Goal: Task Accomplishment & Management: Use online tool/utility

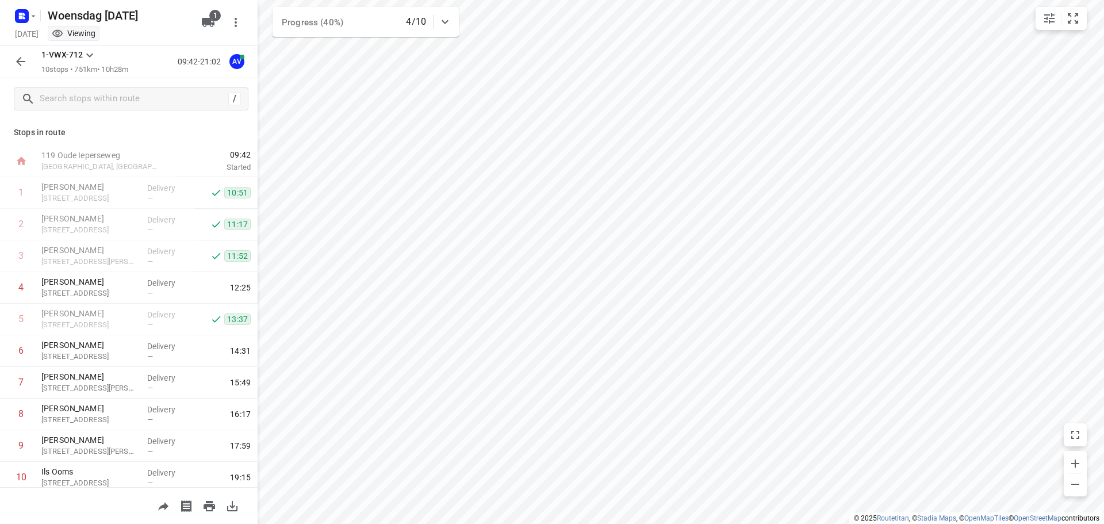
scroll to position [38, 0]
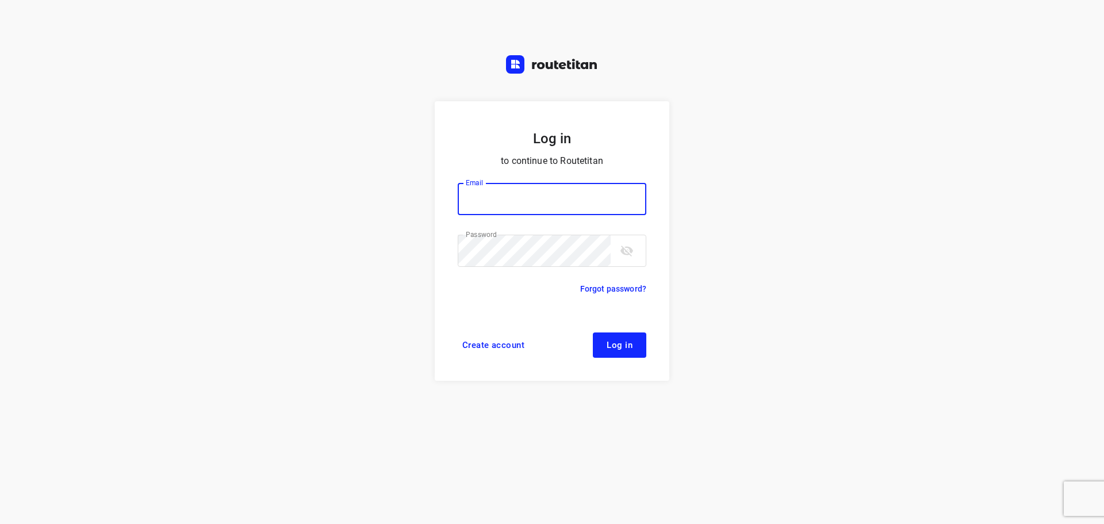
type input "[PERSON_NAME][EMAIL_ADDRESS][DOMAIN_NAME]"
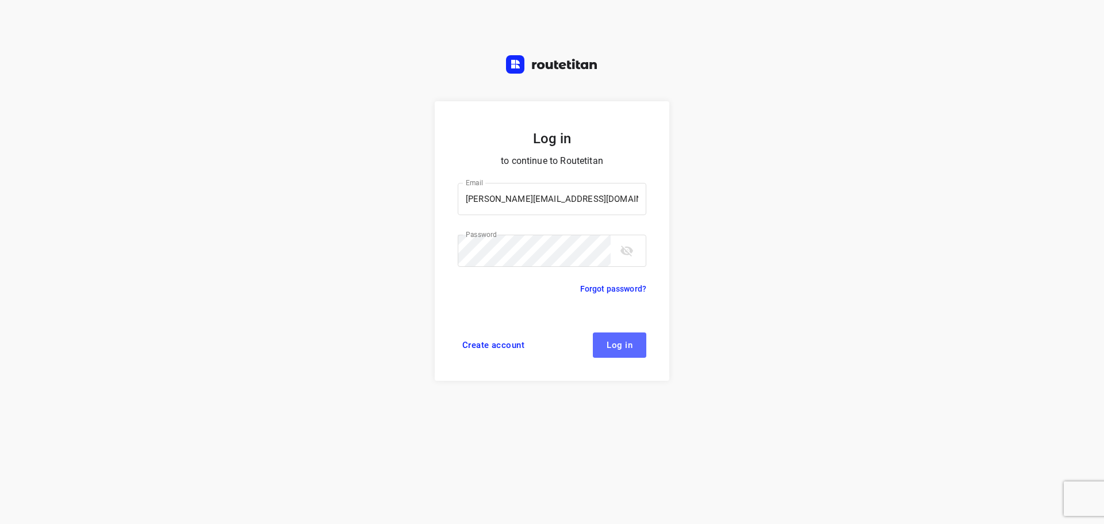
click at [626, 343] on span "Log in" at bounding box center [620, 344] width 26 height 9
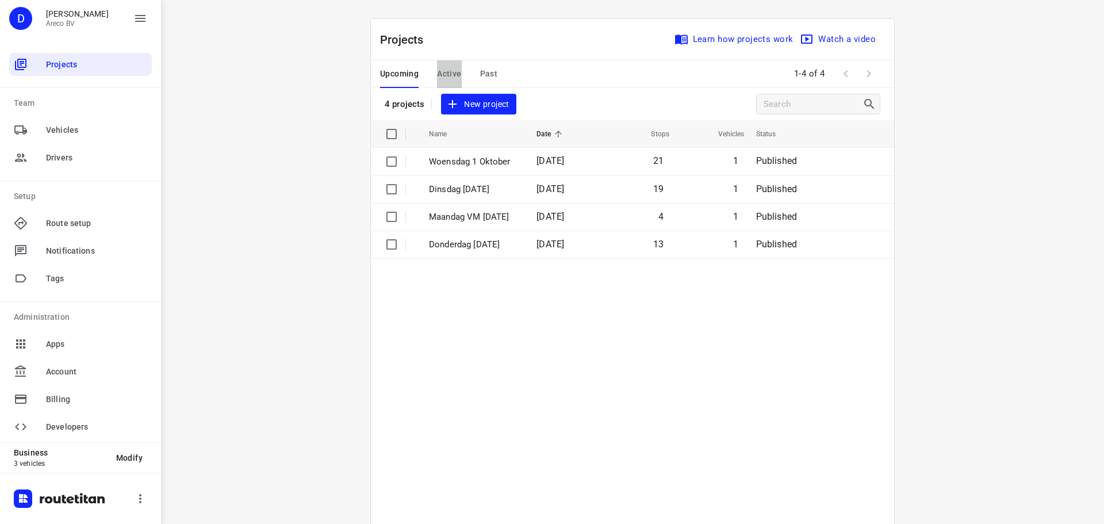
click at [439, 72] on span "Active" at bounding box center [449, 74] width 24 height 14
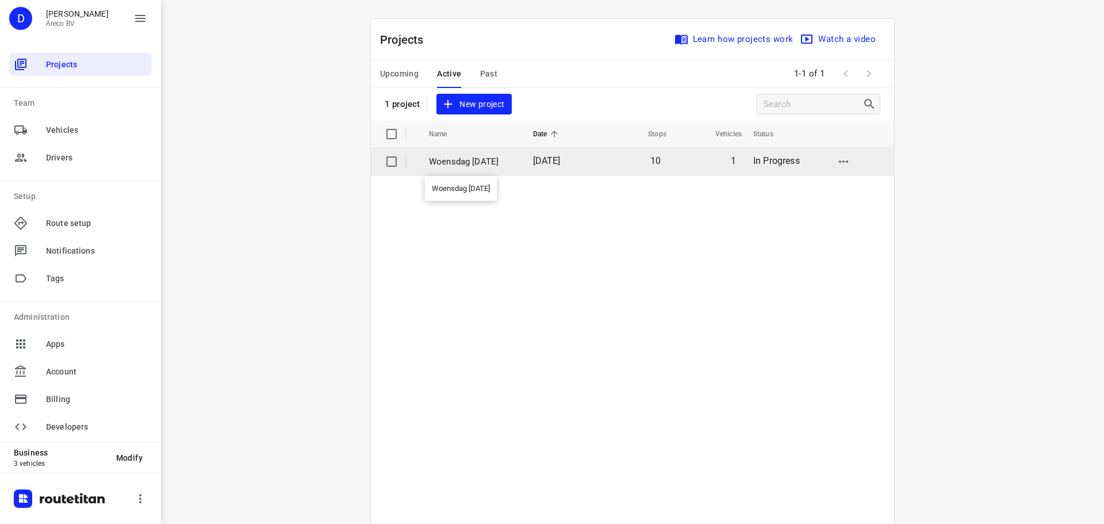
click at [455, 162] on p "Woensdag [DATE]" at bounding box center [472, 161] width 87 height 13
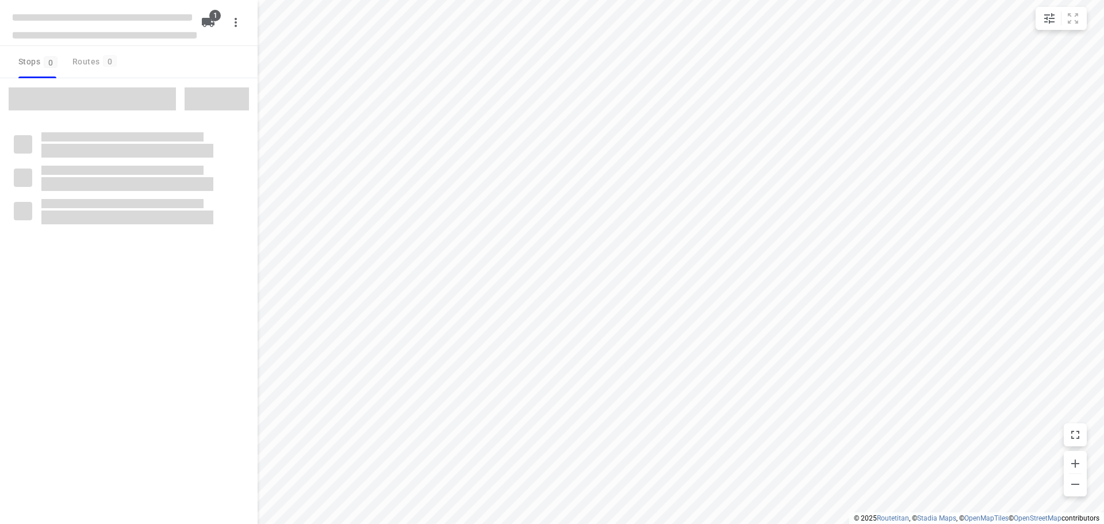
type input "distance"
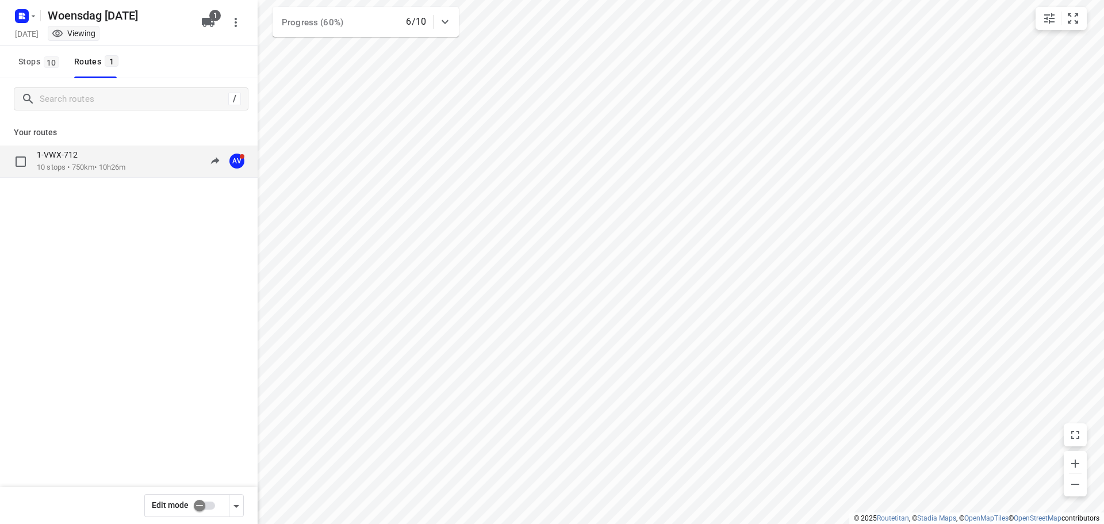
click at [82, 153] on p "1-VWX-712" at bounding box center [61, 155] width 48 height 10
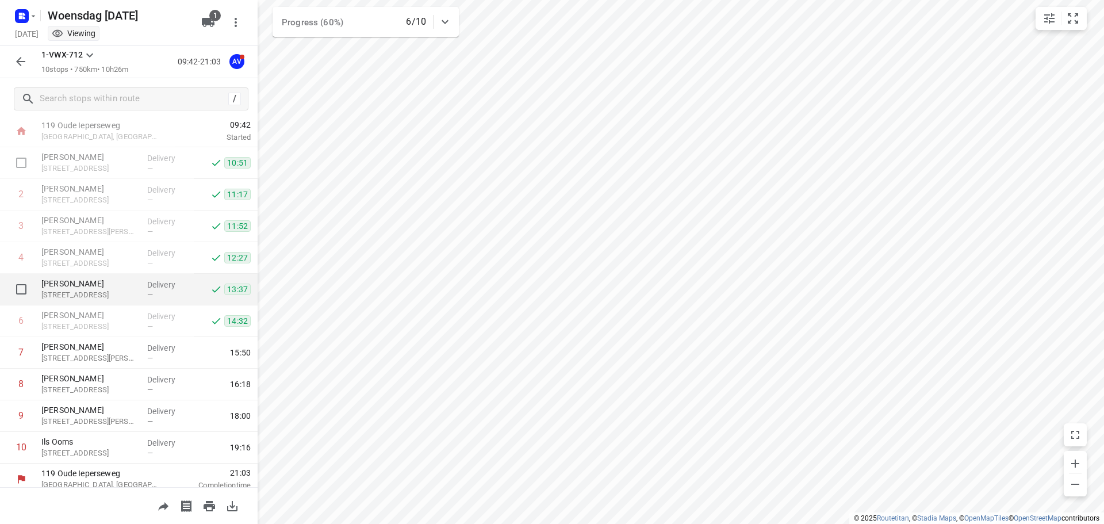
scroll to position [38, 0]
